Goal: Find specific page/section: Find specific page/section

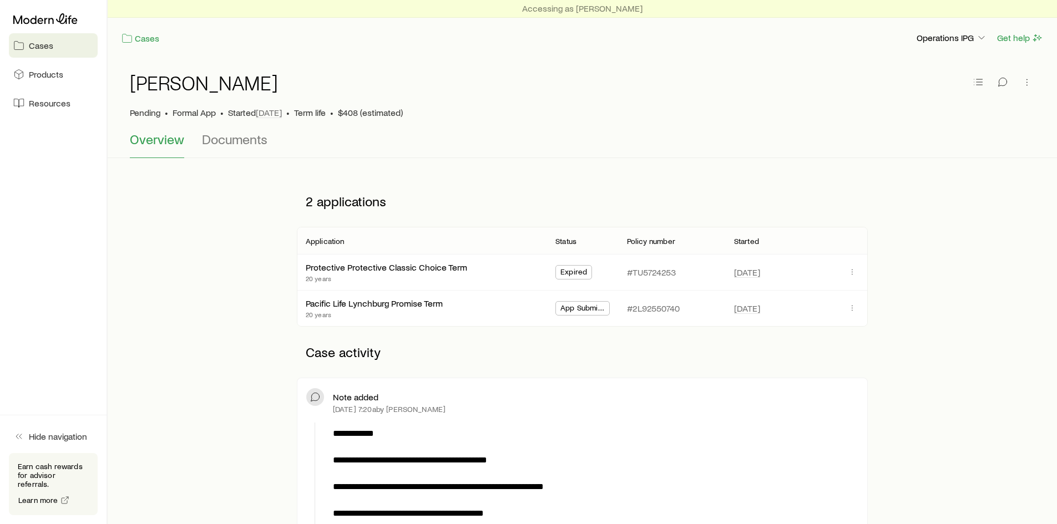
drag, startPoint x: 640, startPoint y: 461, endPoint x: 559, endPoint y: 169, distance: 303.0
click at [53, 21] on icon at bounding box center [45, 18] width 64 height 11
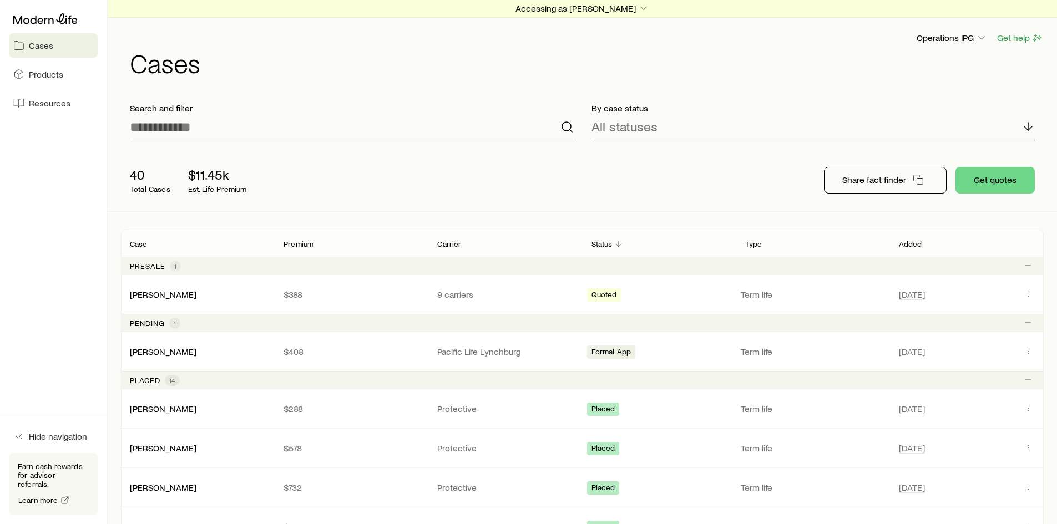
drag, startPoint x: 47, startPoint y: 34, endPoint x: 387, endPoint y: 57, distance: 341.0
click at [387, 57] on h1 "Cases" at bounding box center [587, 62] width 914 height 27
click at [608, 3] on p "Accessing as [PERSON_NAME]" at bounding box center [583, 8] width 134 height 11
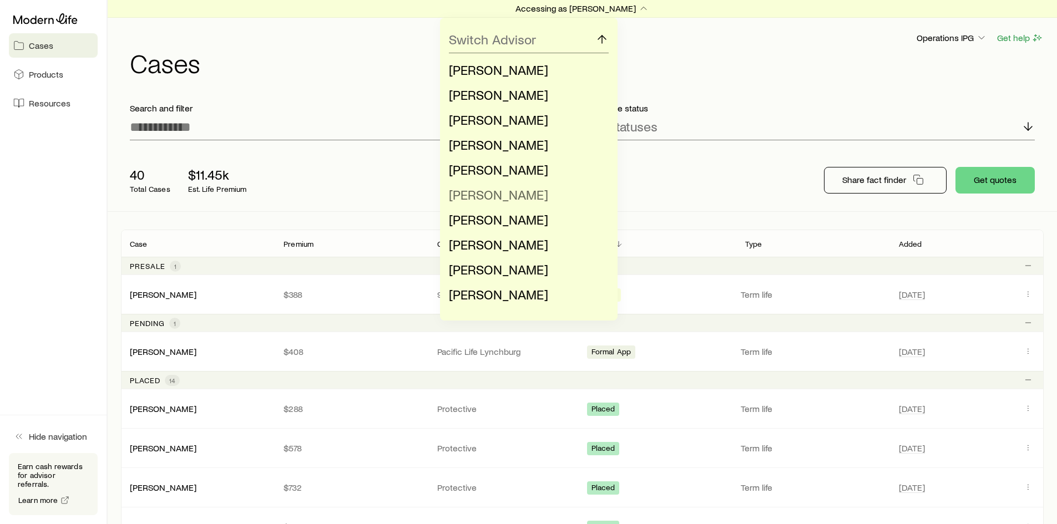
click at [506, 192] on span "[PERSON_NAME]" at bounding box center [498, 194] width 99 height 16
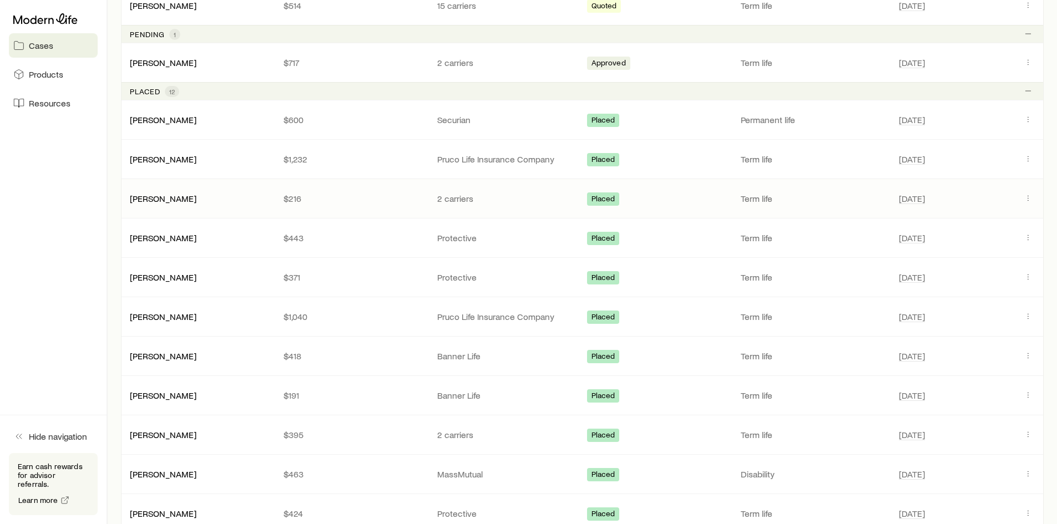
scroll to position [611, 0]
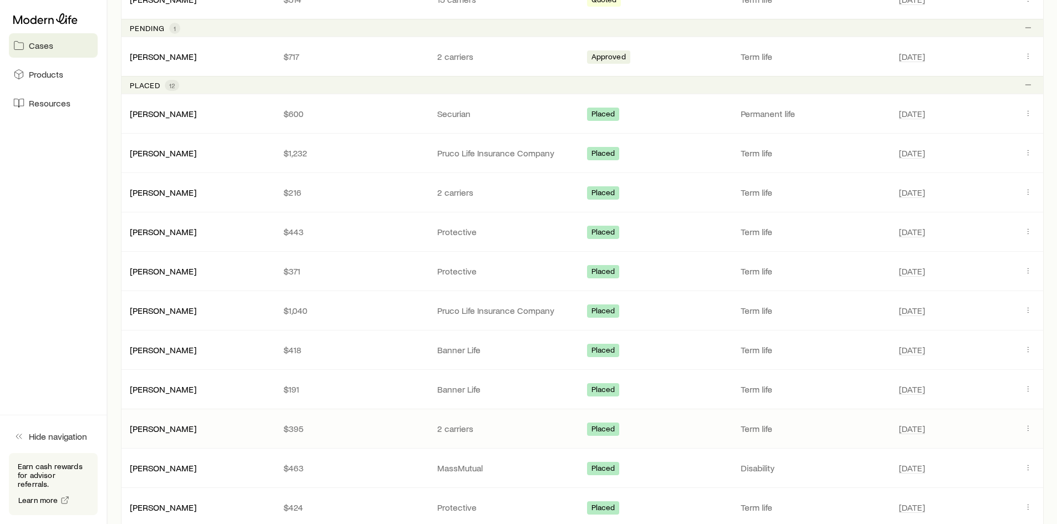
click at [350, 427] on p "$395" at bounding box center [352, 428] width 136 height 11
click at [1028, 427] on icon "Client cases" at bounding box center [1028, 428] width 9 height 9
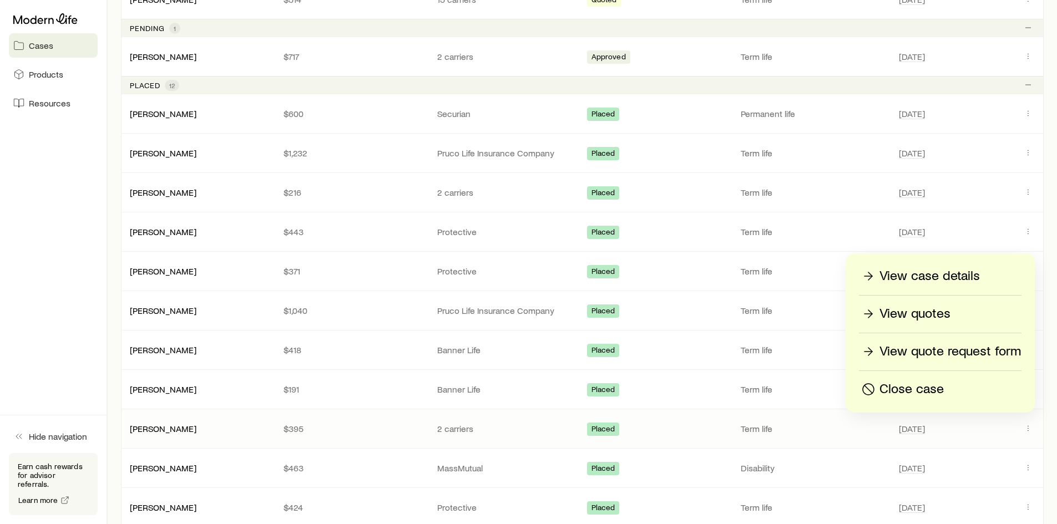
click at [946, 275] on p "View case details" at bounding box center [930, 277] width 100 height 18
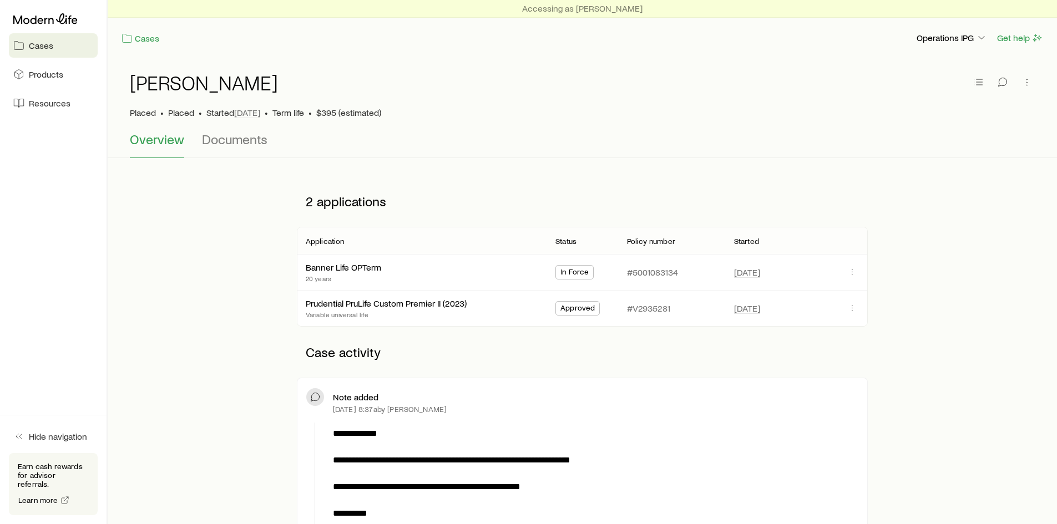
drag, startPoint x: 939, startPoint y: 286, endPoint x: 526, endPoint y: 356, distance: 418.9
click at [526, 356] on p "Case activity" at bounding box center [582, 352] width 571 height 33
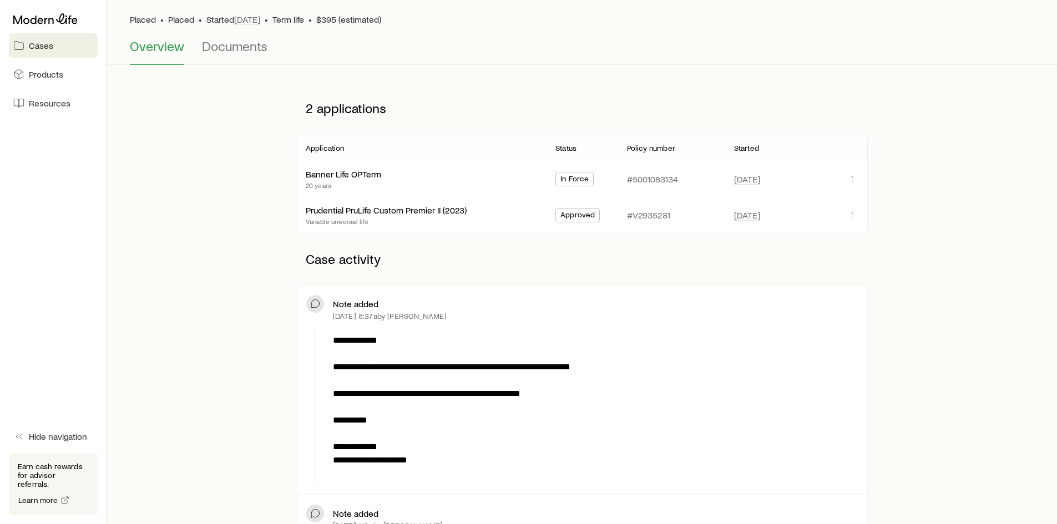
scroll to position [111, 0]
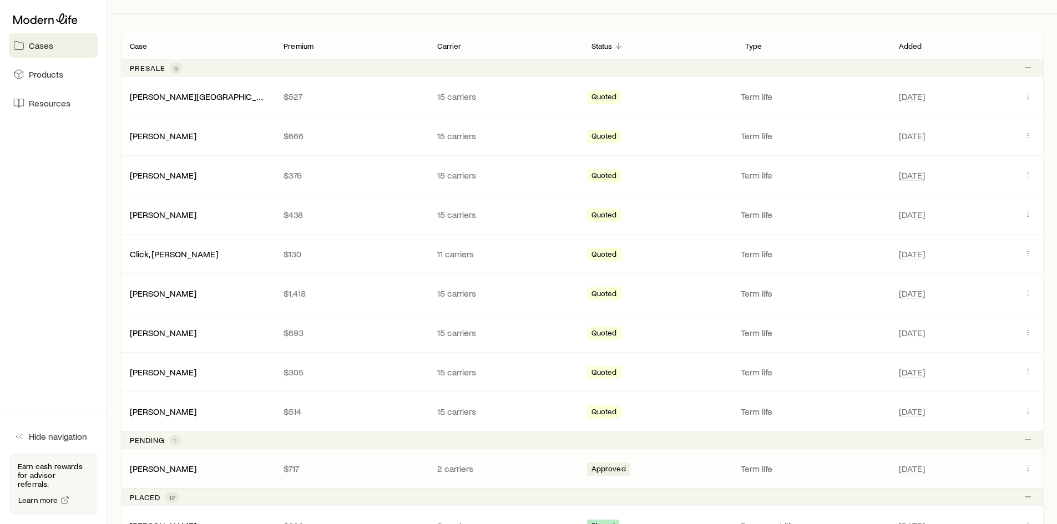
scroll to position [389, 0]
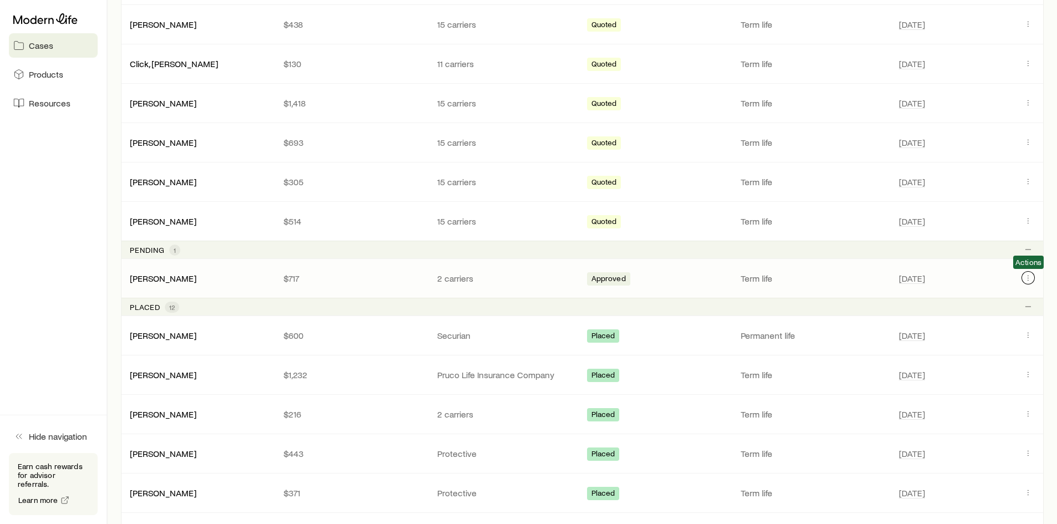
click at [1025, 274] on icon "Client cases" at bounding box center [1028, 278] width 9 height 9
click at [1023, 276] on button "Client cases" at bounding box center [1028, 277] width 13 height 13
click at [1025, 274] on icon "Client cases" at bounding box center [1028, 278] width 9 height 9
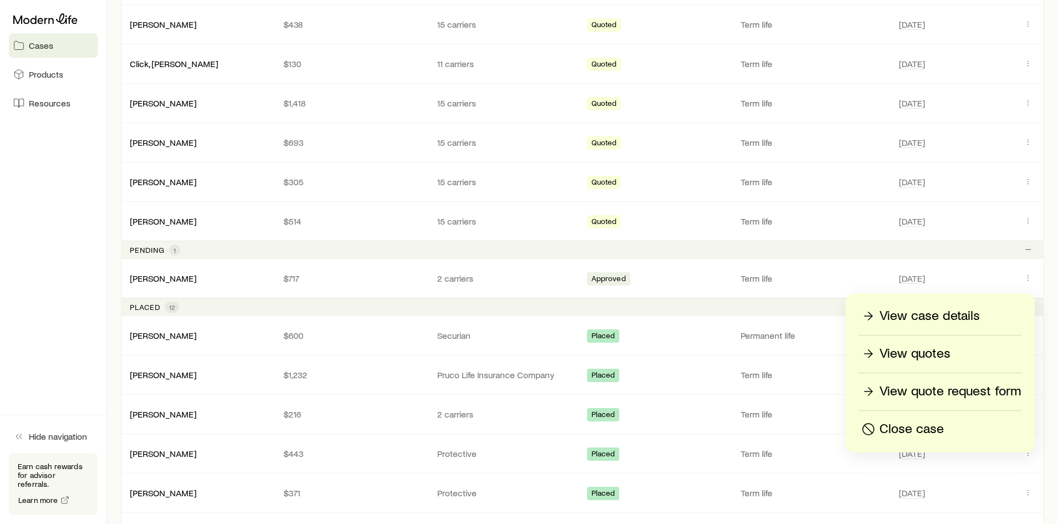
click at [972, 317] on p "View case details" at bounding box center [930, 316] width 100 height 18
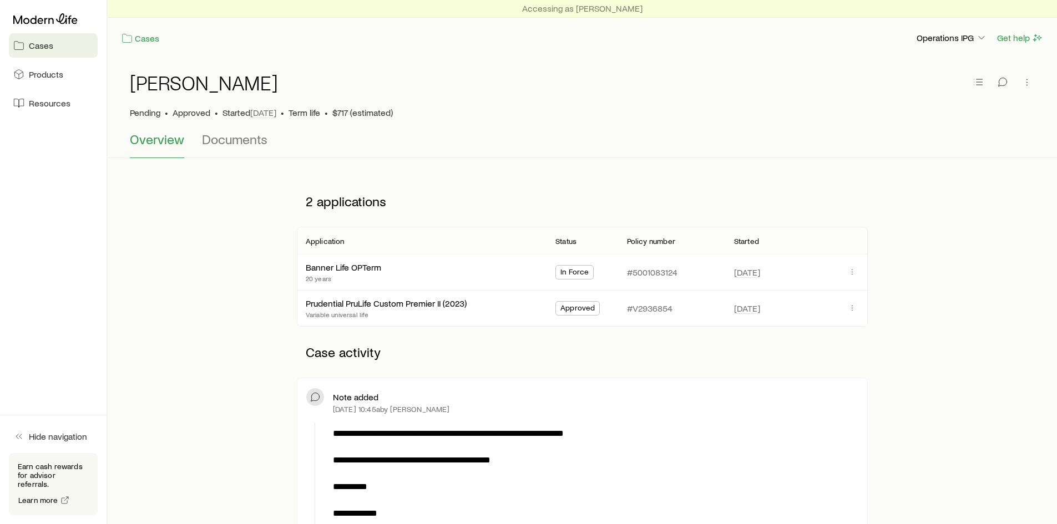
click at [861, 361] on p "Case activity" at bounding box center [582, 352] width 571 height 33
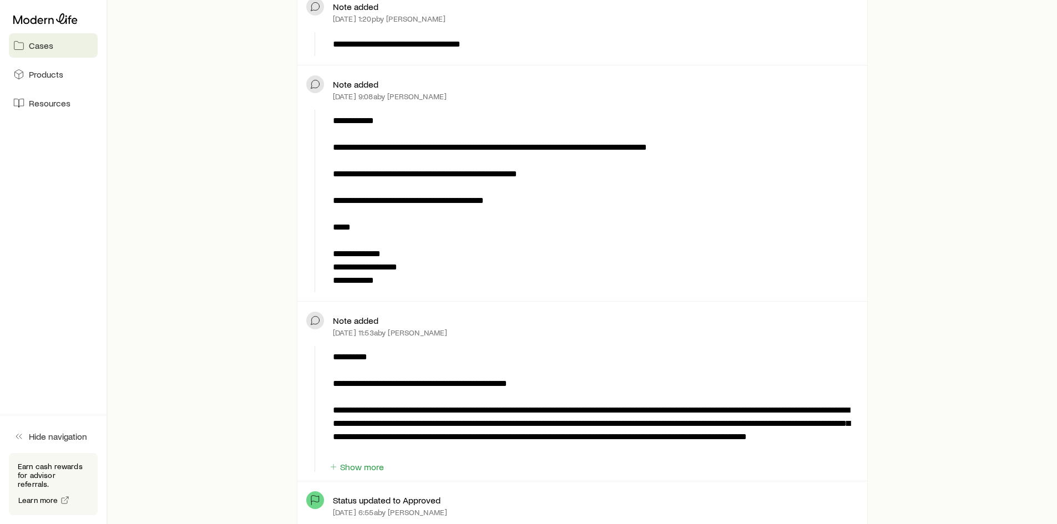
scroll to position [777, 0]
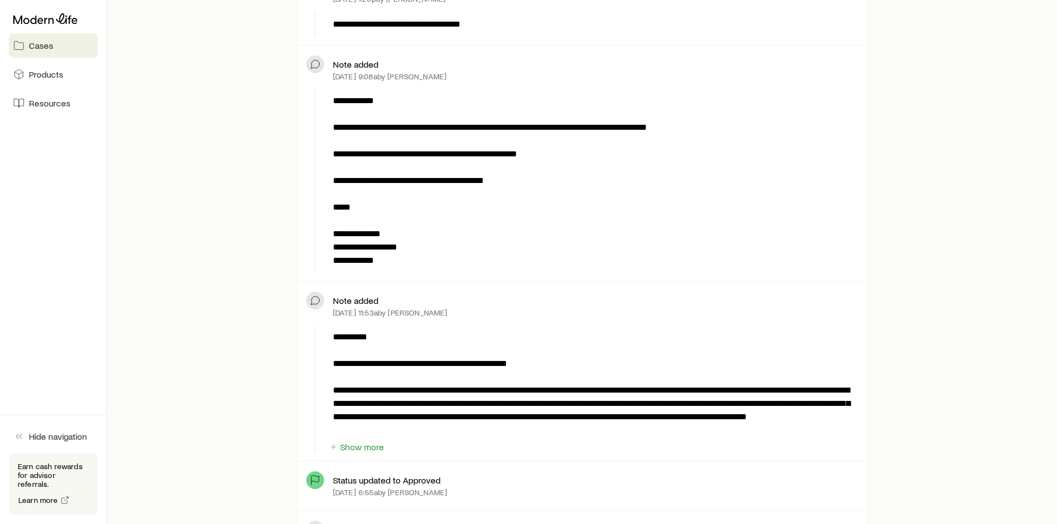
drag, startPoint x: 575, startPoint y: 79, endPoint x: 556, endPoint y: 83, distance: 19.4
click at [575, 79] on div "[DATE] 9:08a by [PERSON_NAME]" at bounding box center [596, 76] width 526 height 9
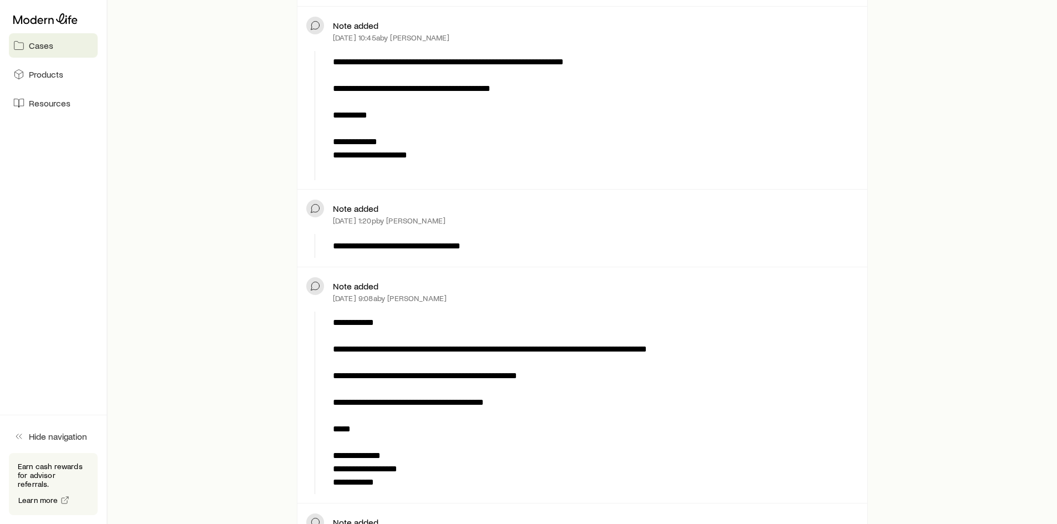
scroll to position [500, 0]
